Goal: Browse casually

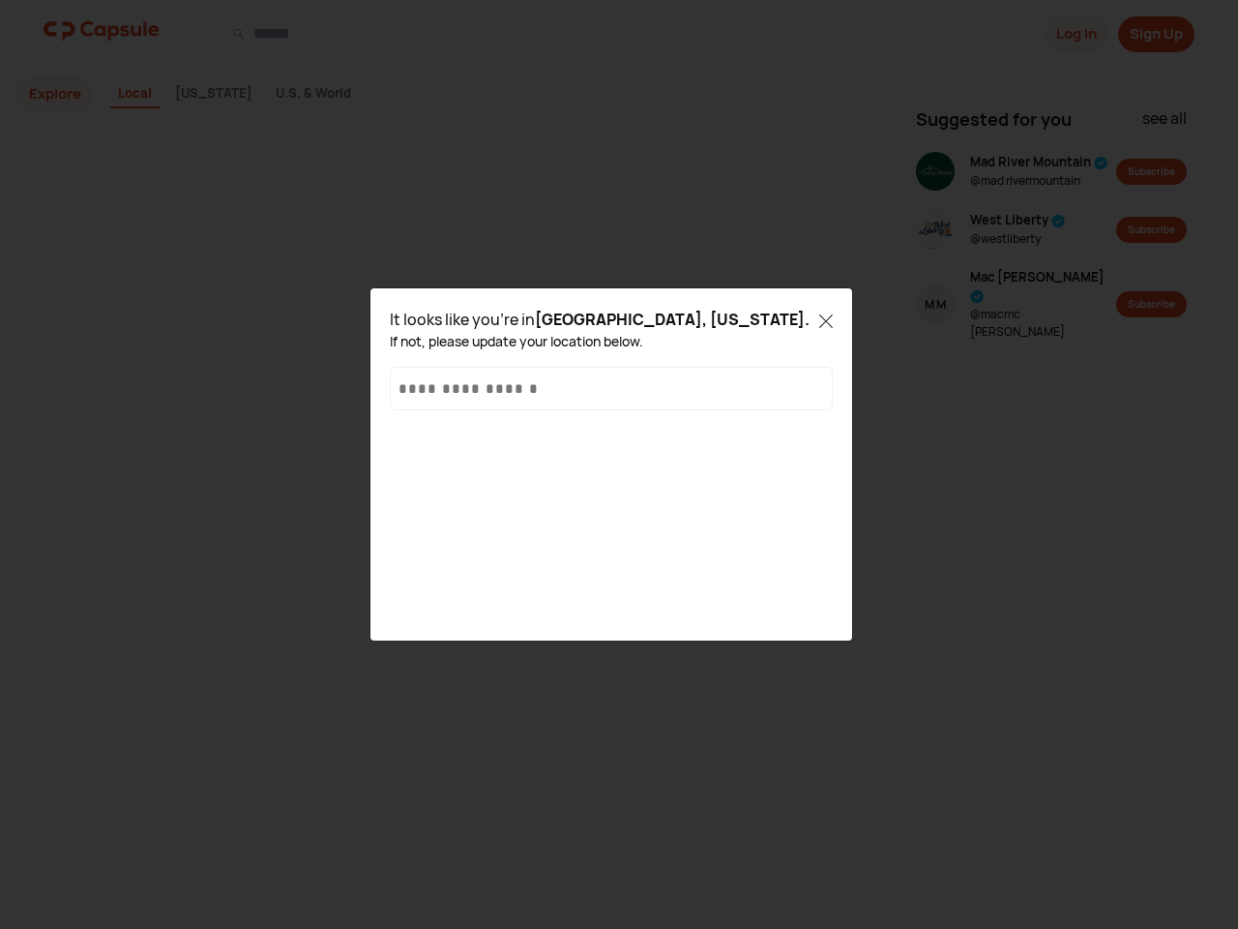
click at [619, 464] on div "It looks like you're in Quincy, Washington . If not, please update your locatio…" at bounding box center [611, 464] width 443 height 313
click at [826, 319] on icon at bounding box center [827, 321] width 14 height 14
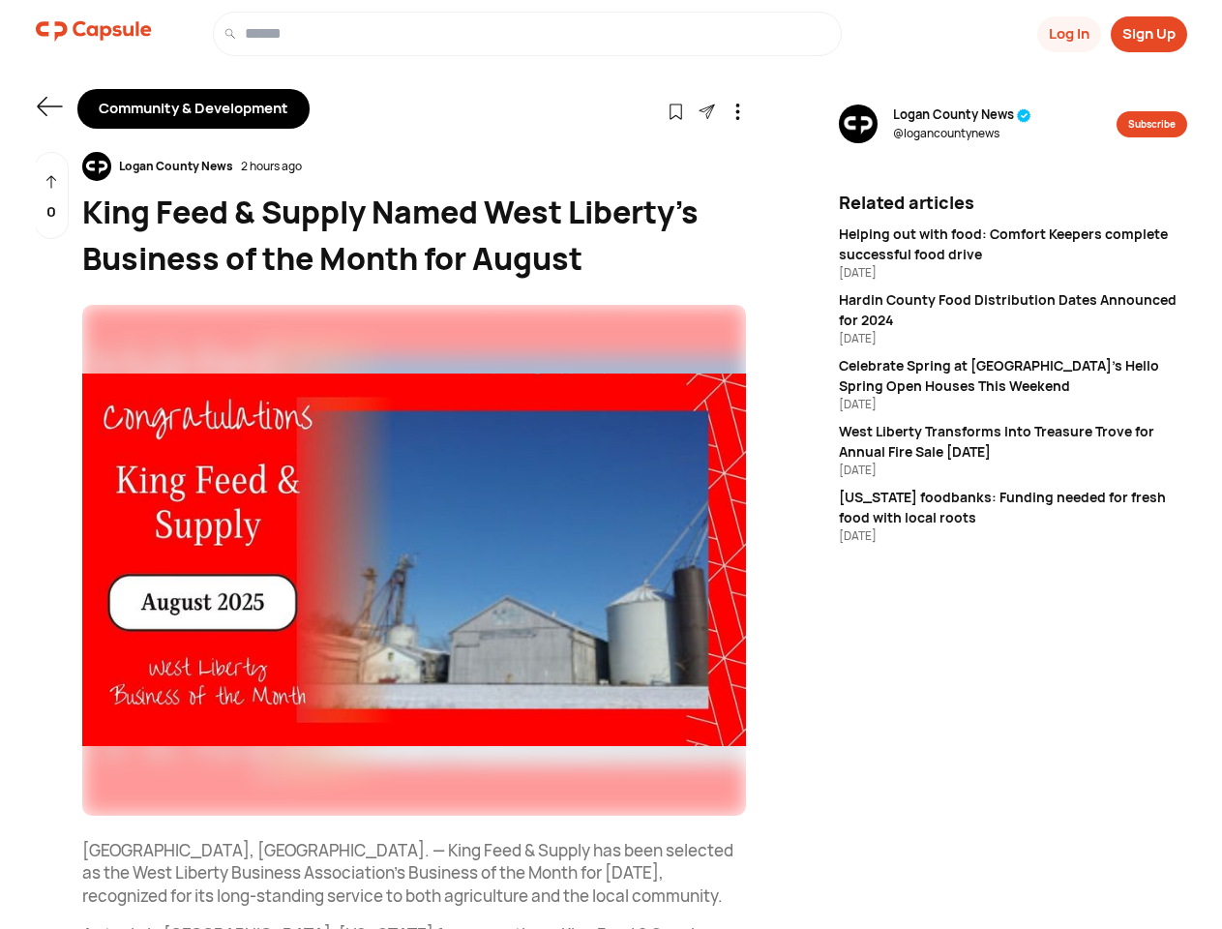
click at [1067, 34] on button "Log In" at bounding box center [1069, 34] width 64 height 36
click at [1148, 34] on button "Sign Up" at bounding box center [1149, 34] width 76 height 36
click at [49, 106] on icon at bounding box center [49, 106] width 25 height 19
click at [675, 110] on icon at bounding box center [676, 112] width 16 height 16
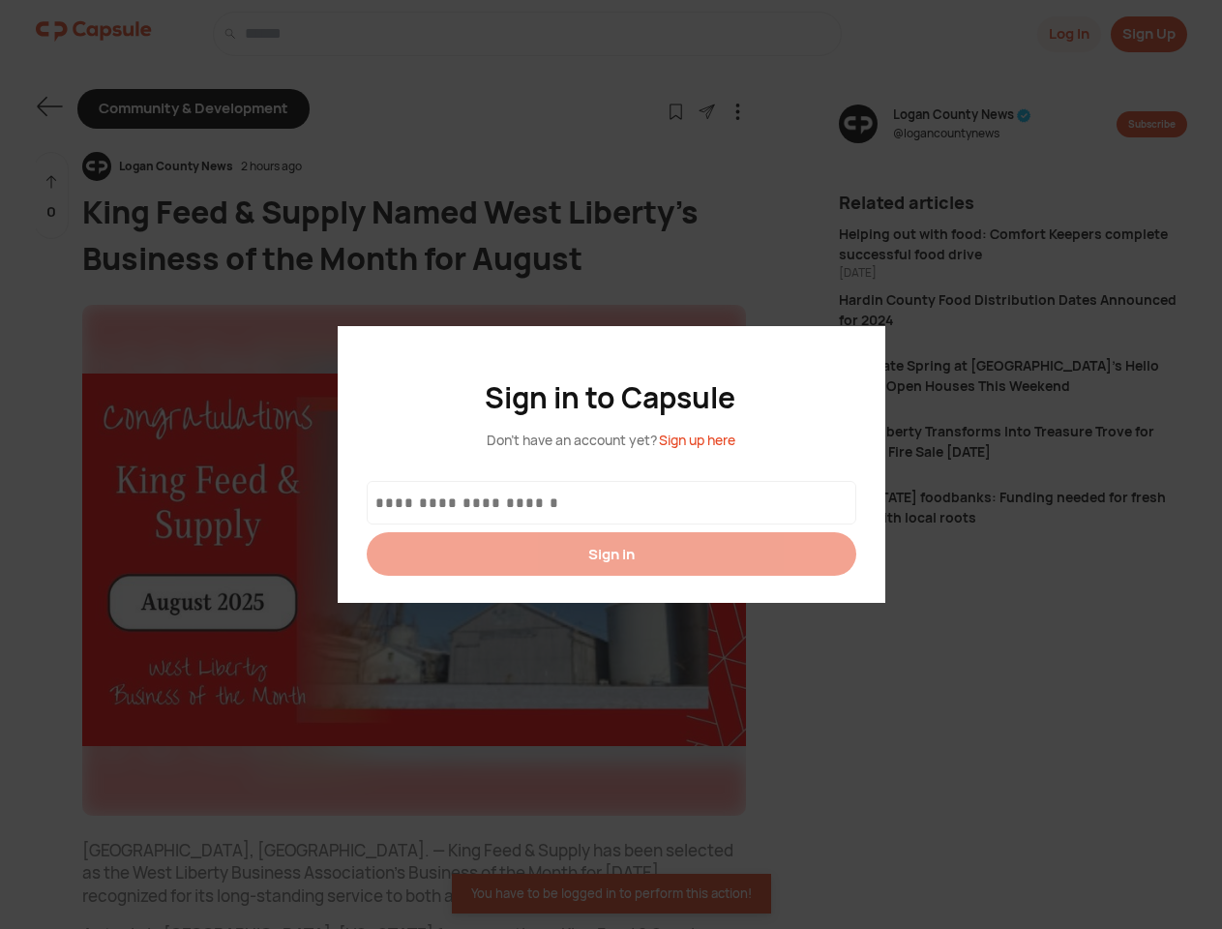
click at [706, 110] on div at bounding box center [611, 464] width 1222 height 929
